Goal: Information Seeking & Learning: Learn about a topic

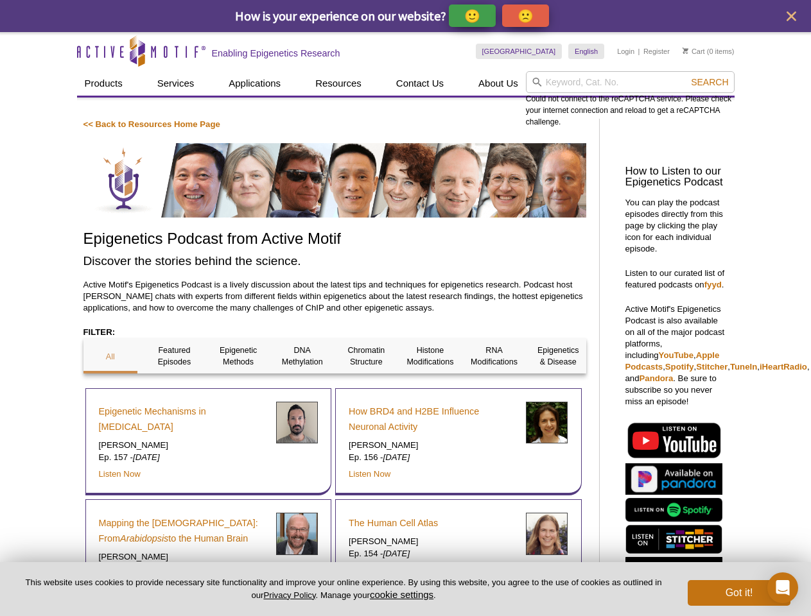
click at [473, 15] on p "🙂" at bounding box center [472, 16] width 16 height 16
click at [528, 15] on span "Give Feedback" at bounding box center [523, 15] width 76 height 15
click at [791, 16] on icon "close" at bounding box center [791, 17] width 10 height 10
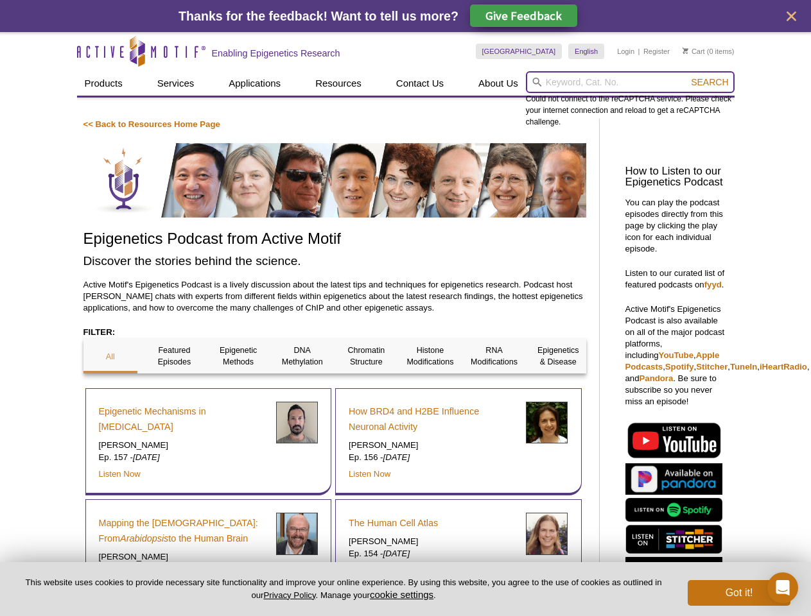
click at [630, 82] on input "search" at bounding box center [630, 82] width 209 height 22
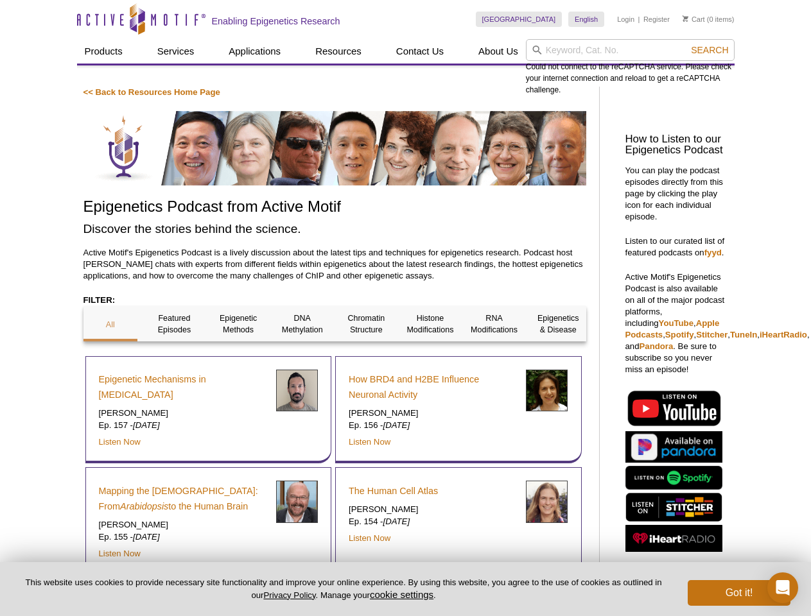
click at [709, 82] on div "Could not connect to the reCAPTCHA service. Please check your internet connecti…" at bounding box center [630, 67] width 209 height 56
click at [110, 356] on div "Epigenetic Mechanisms in [MEDICAL_DATA] [PERSON_NAME] Ep. 157 - [DATE] Listen N…" at bounding box center [208, 410] width 246 height 108
click at [174, 356] on div "Epigenetic Mechanisms in [MEDICAL_DATA] [PERSON_NAME] Ep. 157 - [DATE] Listen N…" at bounding box center [208, 410] width 246 height 108
click at [238, 356] on div "Epigenetic Mechanisms in [MEDICAL_DATA] [PERSON_NAME] Ep. 157 - [DATE] Listen N…" at bounding box center [208, 410] width 246 height 108
click at [302, 356] on div "Epigenetic Mechanisms in [MEDICAL_DATA] [PERSON_NAME] Ep. 157 - [DATE] Listen N…" at bounding box center [208, 410] width 246 height 108
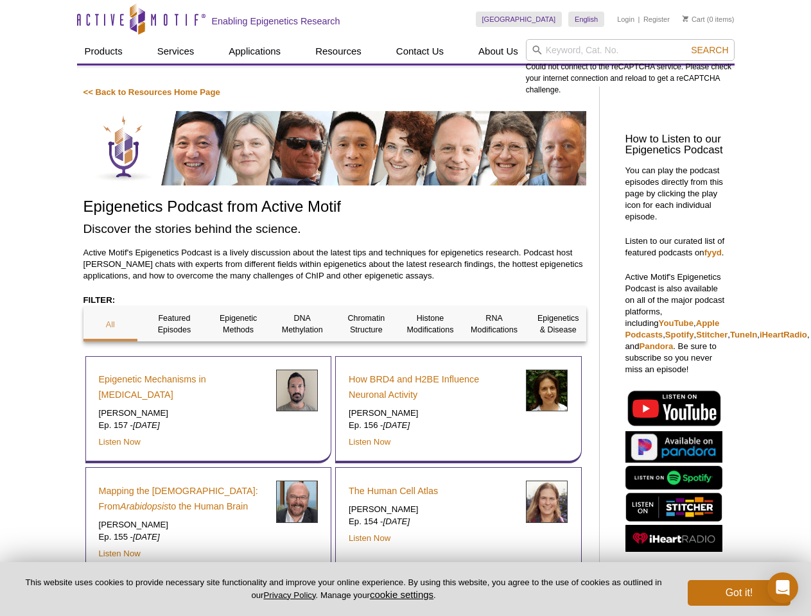
click at [366, 356] on div "How BRD4 and H2BE Influence Neuronal Activity [PERSON_NAME] Ep. 156 - [DATE] Li…" at bounding box center [458, 410] width 246 height 108
click at [709, 50] on span "Search" at bounding box center [709, 50] width 37 height 10
